Goal: Task Accomplishment & Management: Use online tool/utility

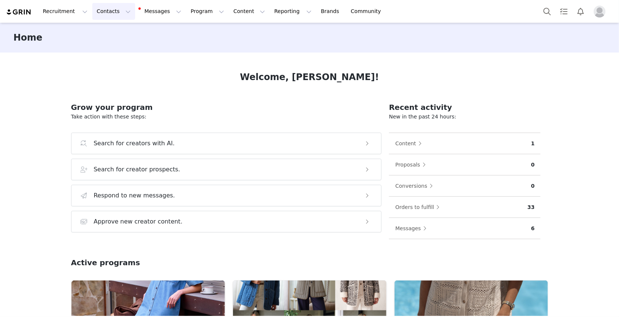
click at [111, 12] on button "Contacts Contacts" at bounding box center [113, 11] width 43 height 17
click at [116, 30] on div "Creators" at bounding box center [117, 33] width 50 height 8
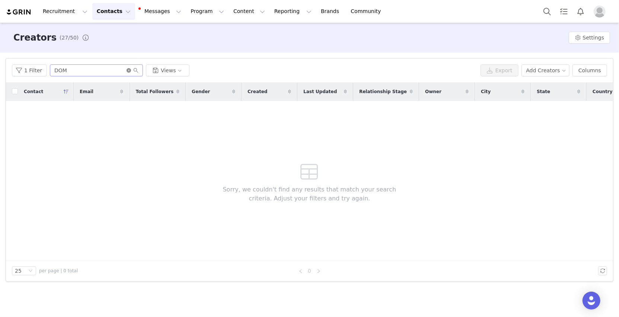
click at [127, 71] on icon "icon: close-circle" at bounding box center [129, 70] width 4 height 4
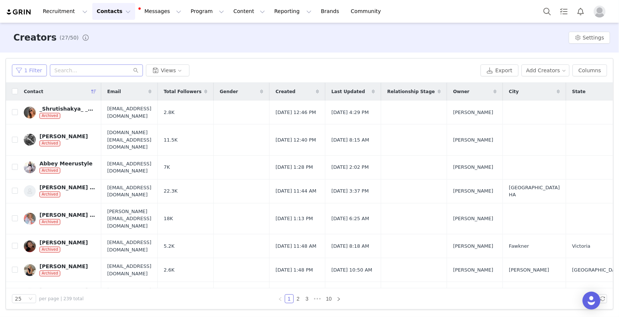
click at [33, 71] on button "1 Filter" at bounding box center [29, 70] width 35 height 12
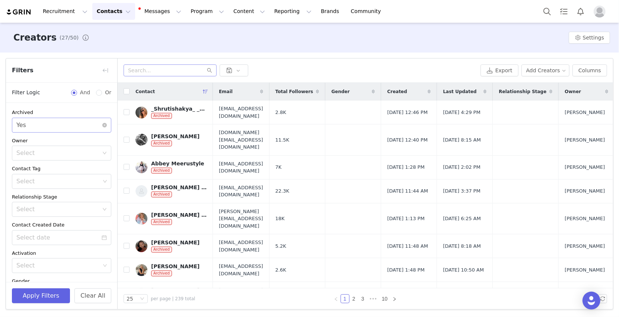
click at [48, 125] on div "Select Yes" at bounding box center [59, 125] width 86 height 14
click at [33, 155] on li "No" at bounding box center [61, 153] width 99 height 12
click at [33, 298] on button "Apply Filters" at bounding box center [41, 295] width 58 height 15
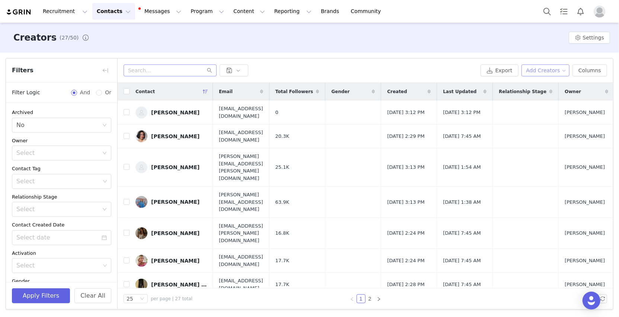
click at [553, 69] on button "Add Creators" at bounding box center [546, 70] width 48 height 12
click at [539, 85] on span "Add a Creator" at bounding box center [548, 85] width 36 height 8
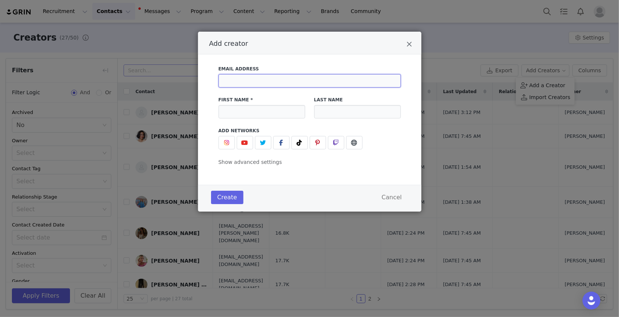
click at [273, 83] on input "Add creator" at bounding box center [310, 80] width 182 height 13
paste input "[PERSON_NAME][EMAIL_ADDRESS][DOMAIN_NAME]"
type input "[PERSON_NAME][EMAIL_ADDRESS][DOMAIN_NAME]"
click at [256, 111] on input "Add creator" at bounding box center [262, 111] width 87 height 13
type input "Gemma"
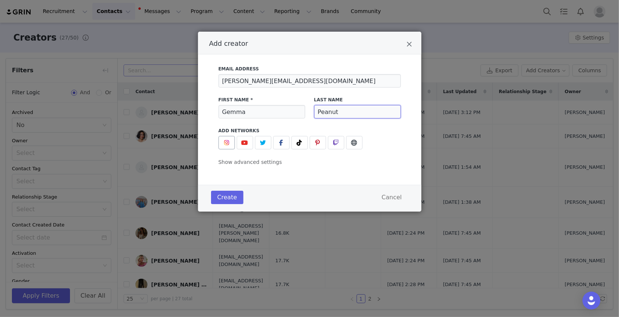
type input "Peanut"
click at [226, 143] on img "Add creator" at bounding box center [227, 143] width 6 height 6
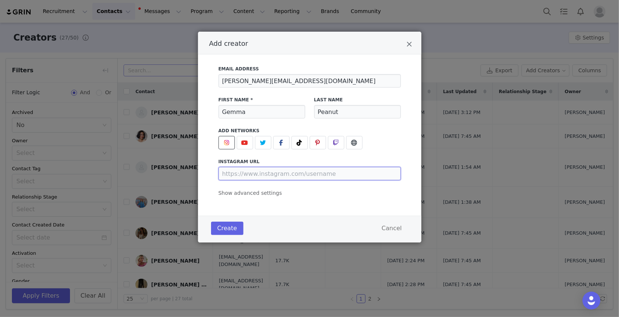
click at [263, 174] on input "Add creator" at bounding box center [310, 173] width 182 height 13
paste input "[URL][DOMAIN_NAME]"
type input "[URL][DOMAIN_NAME]"
click at [218, 229] on button "Create" at bounding box center [227, 228] width 32 height 13
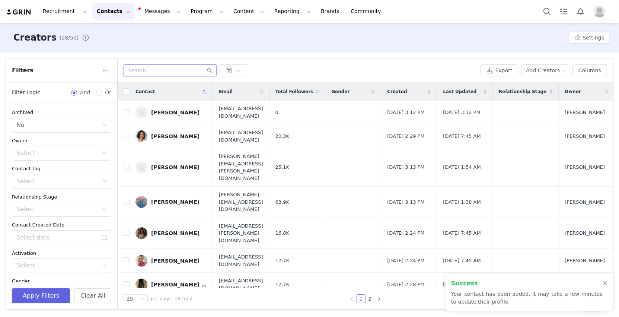
click at [163, 71] on input "text" at bounding box center [170, 70] width 93 height 12
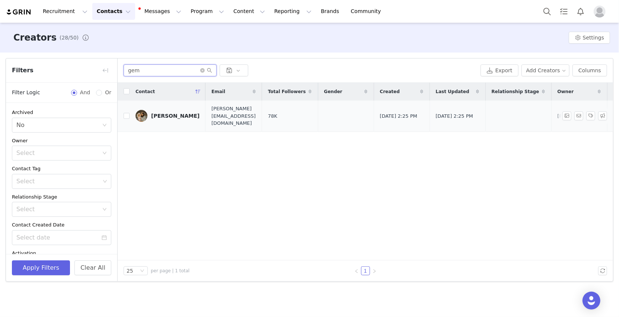
type input "gem"
click at [160, 113] on div "[PERSON_NAME]" at bounding box center [175, 116] width 48 height 6
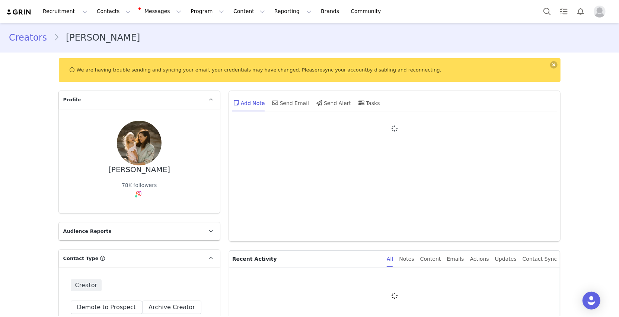
type input "+1 ([GEOGRAPHIC_DATA])"
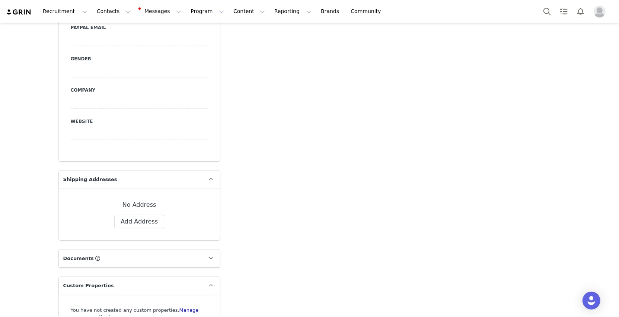
scroll to position [466, 0]
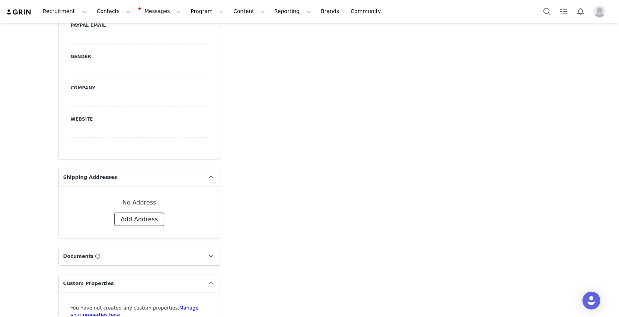
click at [145, 220] on button "Add Address" at bounding box center [139, 219] width 50 height 13
select select
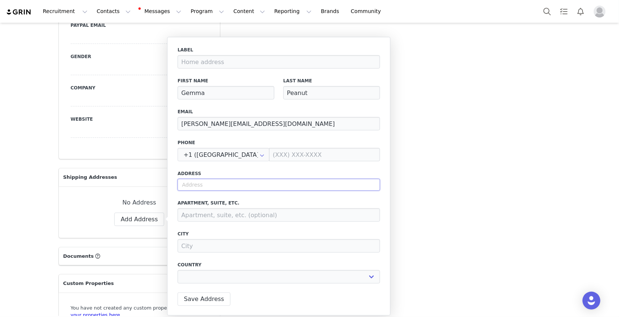
click at [210, 185] on input "text" at bounding box center [279, 185] width 203 height 12
paste input "[STREET_ADDRESS]"
type input "[STREET_ADDRESS]"
select select
type input "[STREET_ADDRESS]"
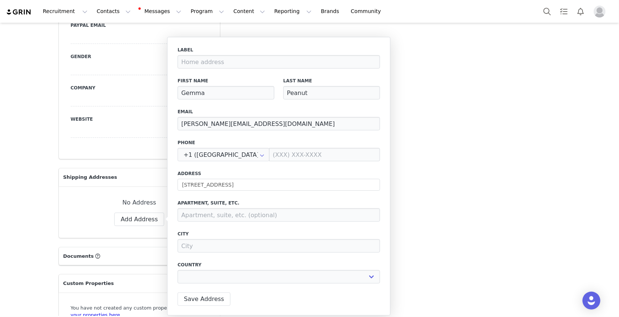
type input "Clontarf"
select select "[object Object]"
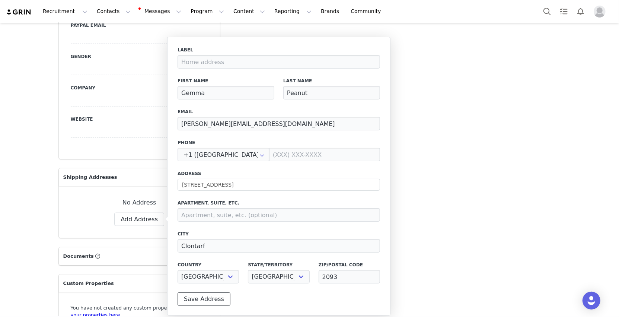
click at [191, 295] on button "Save Address" at bounding box center [204, 298] width 53 height 13
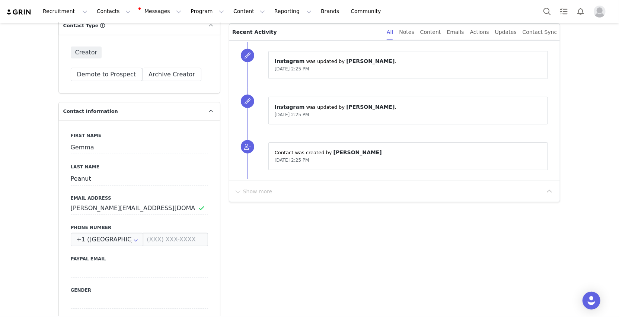
scroll to position [0, 0]
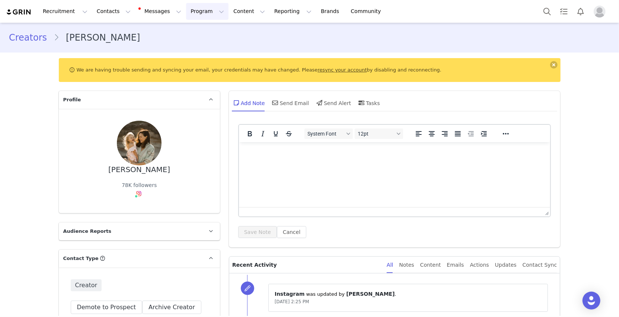
click at [204, 12] on button "Program Program" at bounding box center [207, 11] width 42 height 17
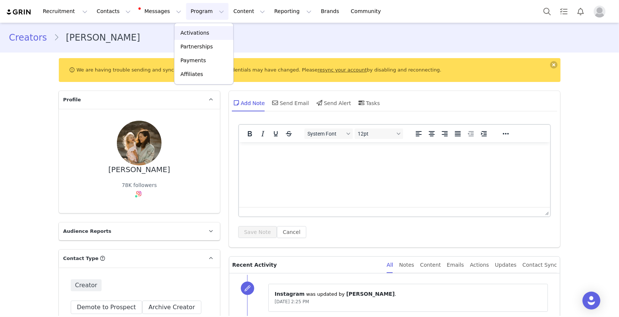
click at [203, 32] on p "Activations" at bounding box center [195, 33] width 29 height 8
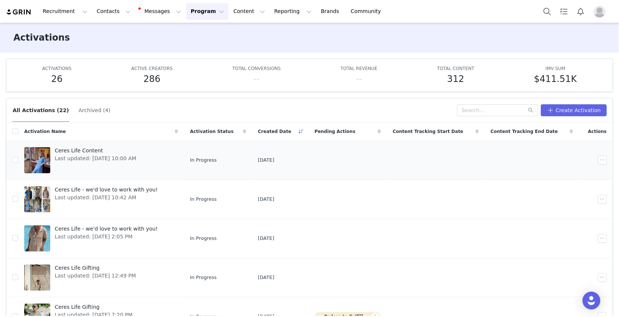
click at [82, 153] on span "Ceres Life Content" at bounding box center [96, 151] width 82 height 8
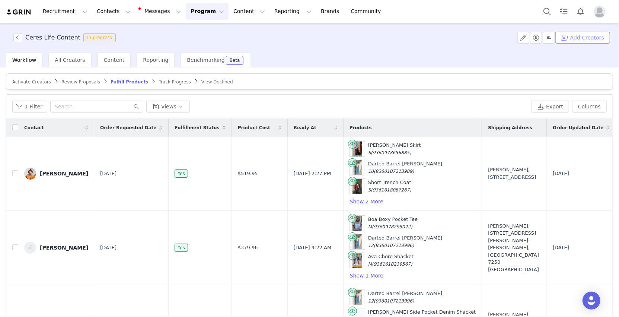
click at [581, 38] on button "Add Creators" at bounding box center [583, 38] width 55 height 12
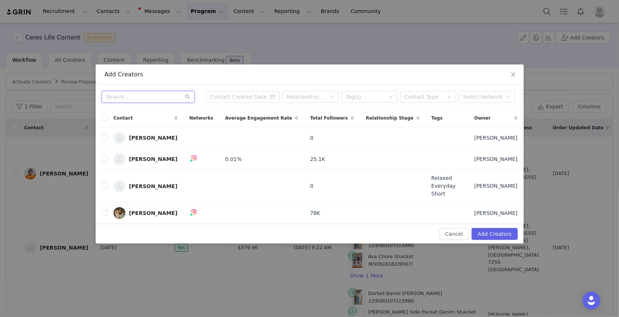
click at [150, 103] on input "text" at bounding box center [148, 97] width 93 height 12
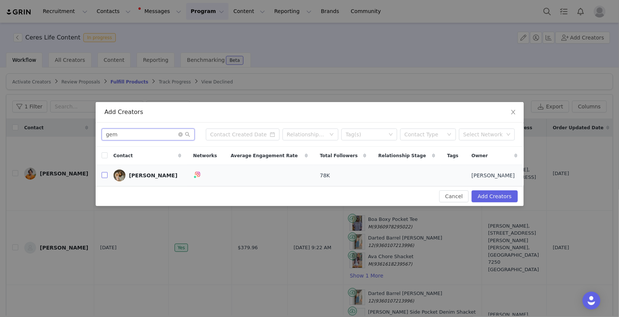
type input "gem"
click at [107, 174] on input "checkbox" at bounding box center [105, 175] width 6 height 6
checkbox input "true"
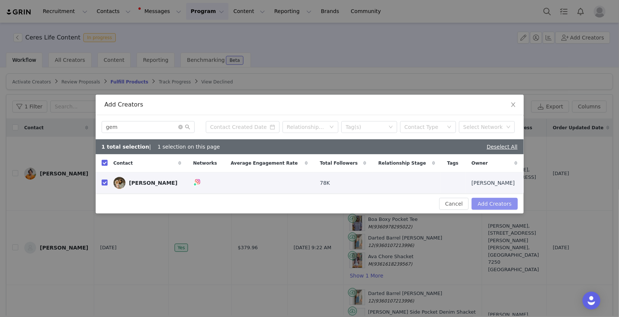
click at [499, 202] on button "Add Creators" at bounding box center [495, 204] width 46 height 12
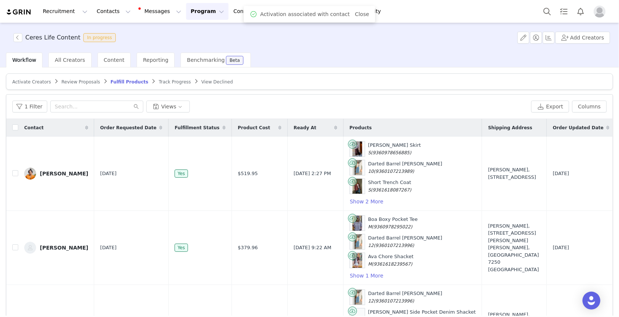
click at [41, 83] on span "Activate Creators" at bounding box center [31, 81] width 39 height 5
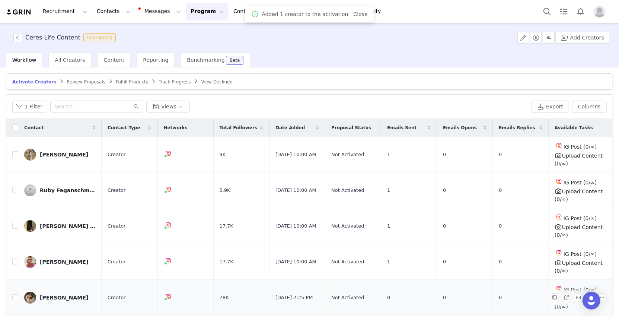
click at [58, 295] on div "[PERSON_NAME]" at bounding box center [64, 298] width 48 height 6
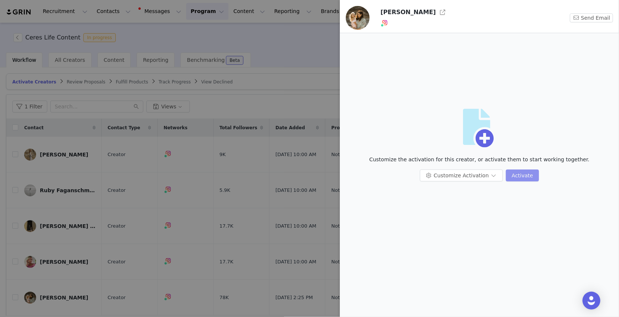
click at [516, 177] on button "Activate" at bounding box center [522, 175] width 33 height 12
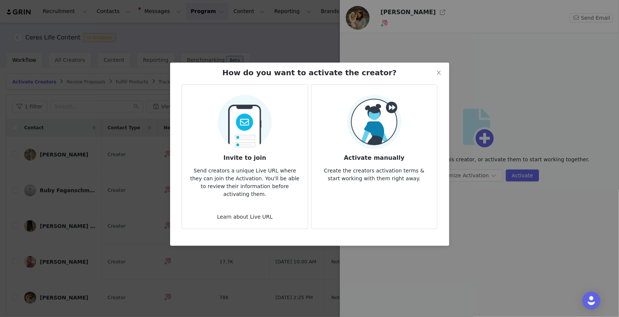
click at [399, 178] on p "Create the creators activation terms & start working with them right away." at bounding box center [375, 172] width 114 height 20
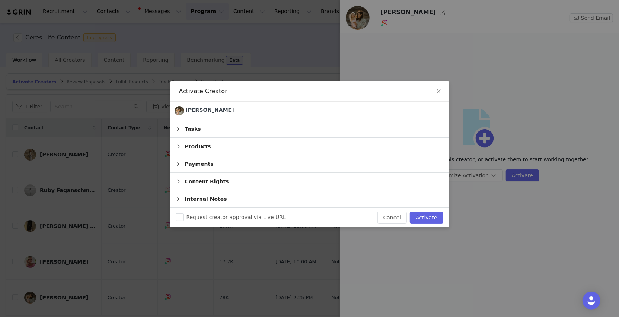
click at [314, 146] on div "Products" at bounding box center [309, 146] width 279 height 17
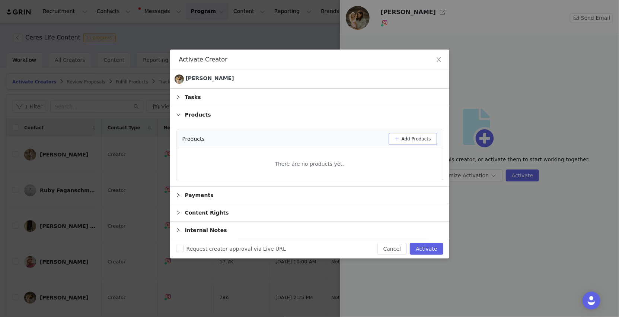
click at [403, 137] on button "Add Products" at bounding box center [413, 139] width 48 height 12
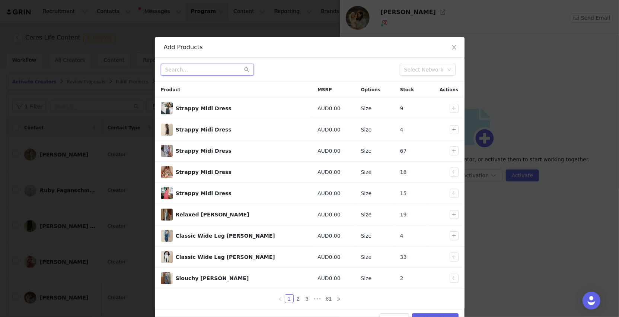
click at [220, 69] on input "text" at bounding box center [207, 70] width 93 height 12
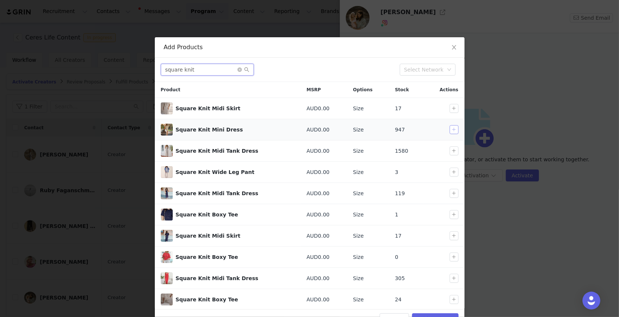
type input "square knit"
click at [454, 131] on button "button" at bounding box center [454, 129] width 9 height 9
click at [428, 313] on button "Add Products" at bounding box center [435, 319] width 46 height 12
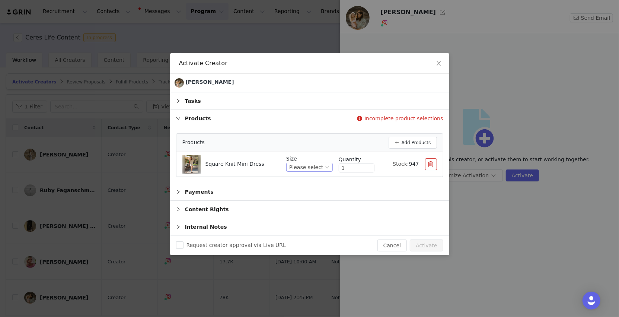
click at [309, 166] on div "Please select" at bounding box center [306, 167] width 34 height 8
click at [306, 213] on li "M" at bounding box center [311, 216] width 44 height 12
click at [411, 144] on button "Add Products" at bounding box center [413, 143] width 48 height 12
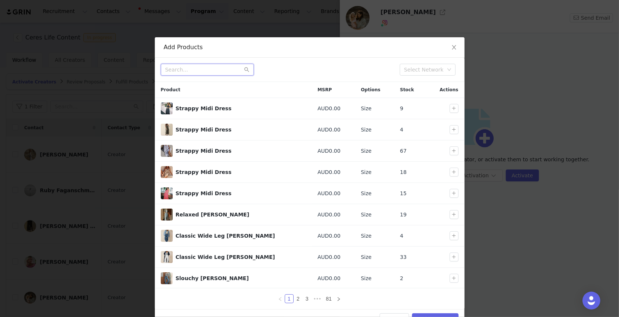
click at [201, 69] on input "text" at bounding box center [207, 70] width 93 height 12
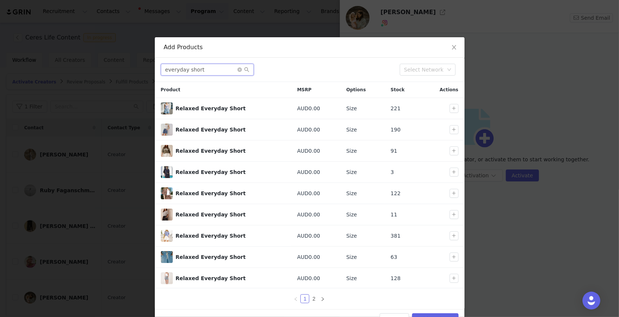
type input "everyday short"
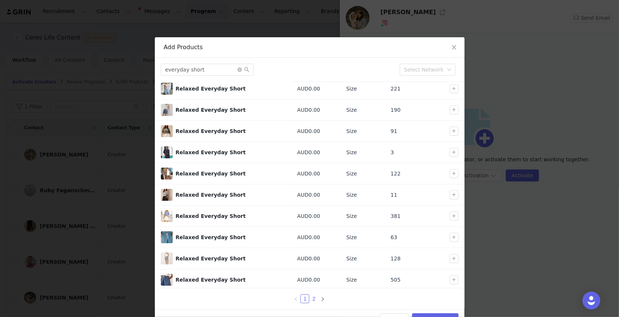
click at [315, 299] on link "2" at bounding box center [314, 299] width 8 height 8
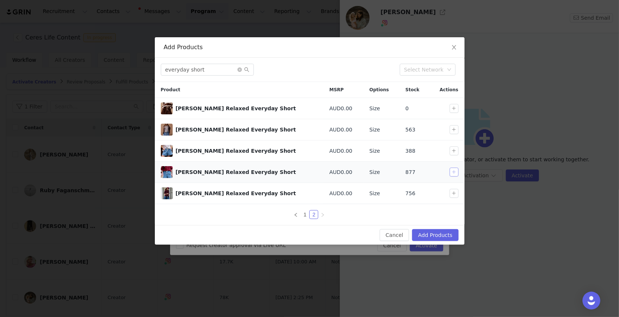
click at [456, 171] on button "button" at bounding box center [454, 172] width 9 height 9
click at [443, 236] on button "Add Products" at bounding box center [435, 235] width 46 height 12
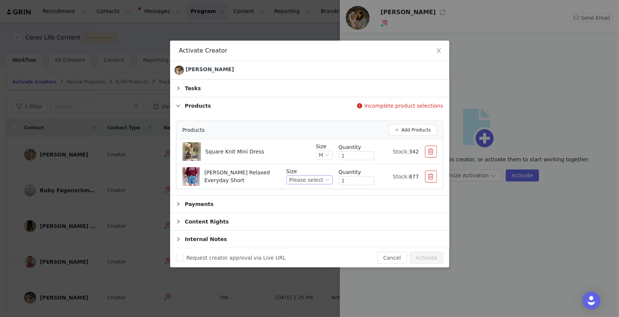
click at [298, 177] on div "Please select" at bounding box center [306, 180] width 34 height 8
click at [304, 228] on li "M" at bounding box center [311, 229] width 44 height 12
click at [417, 128] on button "Add Products" at bounding box center [413, 130] width 48 height 12
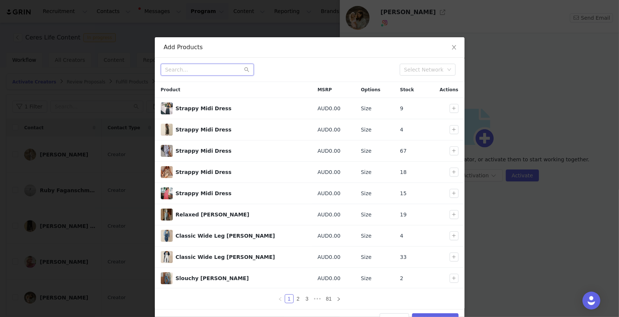
click at [197, 72] on input "text" at bounding box center [207, 70] width 93 height 12
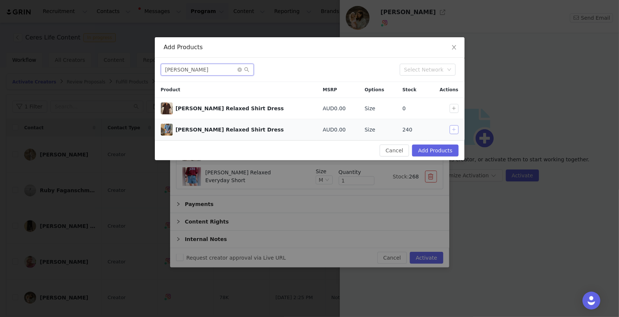
type input "[PERSON_NAME]"
click at [454, 129] on button "button" at bounding box center [454, 129] width 9 height 9
click at [446, 149] on button "Add Products" at bounding box center [435, 150] width 46 height 12
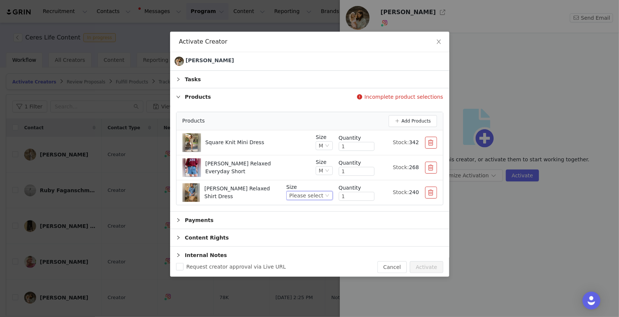
click at [319, 195] on div "Please select" at bounding box center [306, 195] width 34 height 8
click at [303, 243] on li "M" at bounding box center [311, 244] width 44 height 12
click at [432, 268] on button "Activate" at bounding box center [426, 267] width 33 height 12
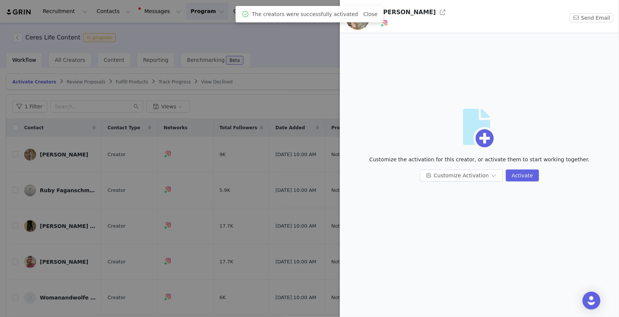
click at [295, 196] on div at bounding box center [309, 158] width 619 height 317
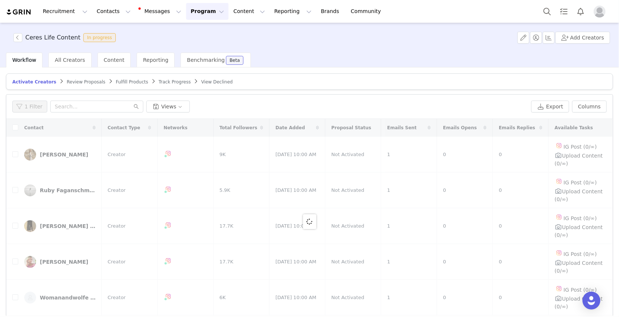
click at [118, 80] on span "Fulfill Products" at bounding box center [132, 81] width 32 height 5
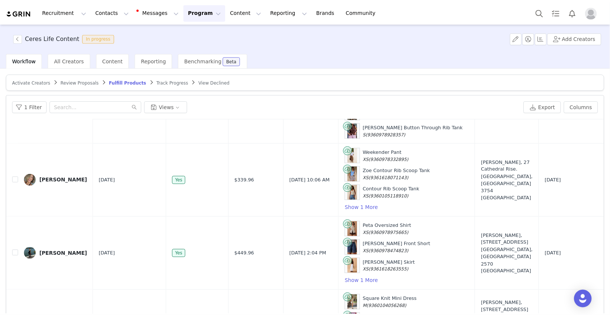
scroll to position [35, 0]
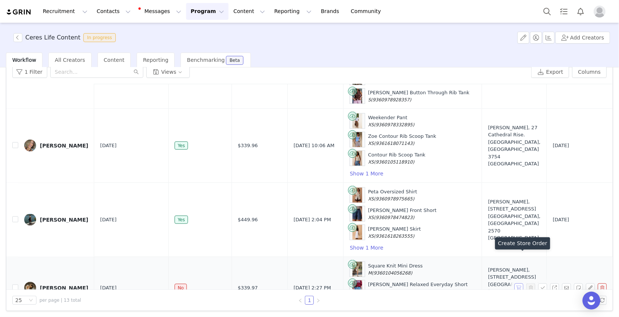
click at [519, 283] on button "button" at bounding box center [519, 287] width 9 height 9
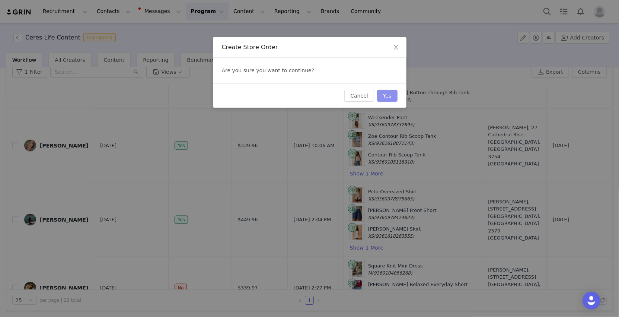
click at [389, 94] on button "Yes" at bounding box center [387, 96] width 20 height 12
